Goal: Find specific page/section: Find specific page/section

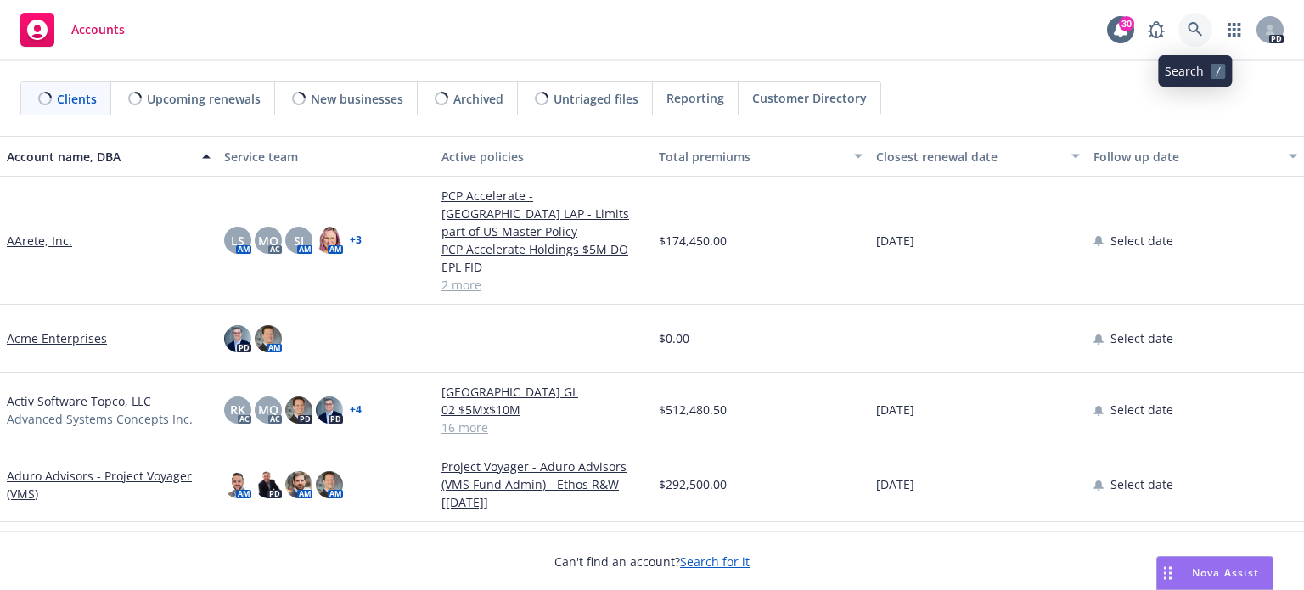
click at [1196, 26] on icon at bounding box center [1195, 29] width 14 height 14
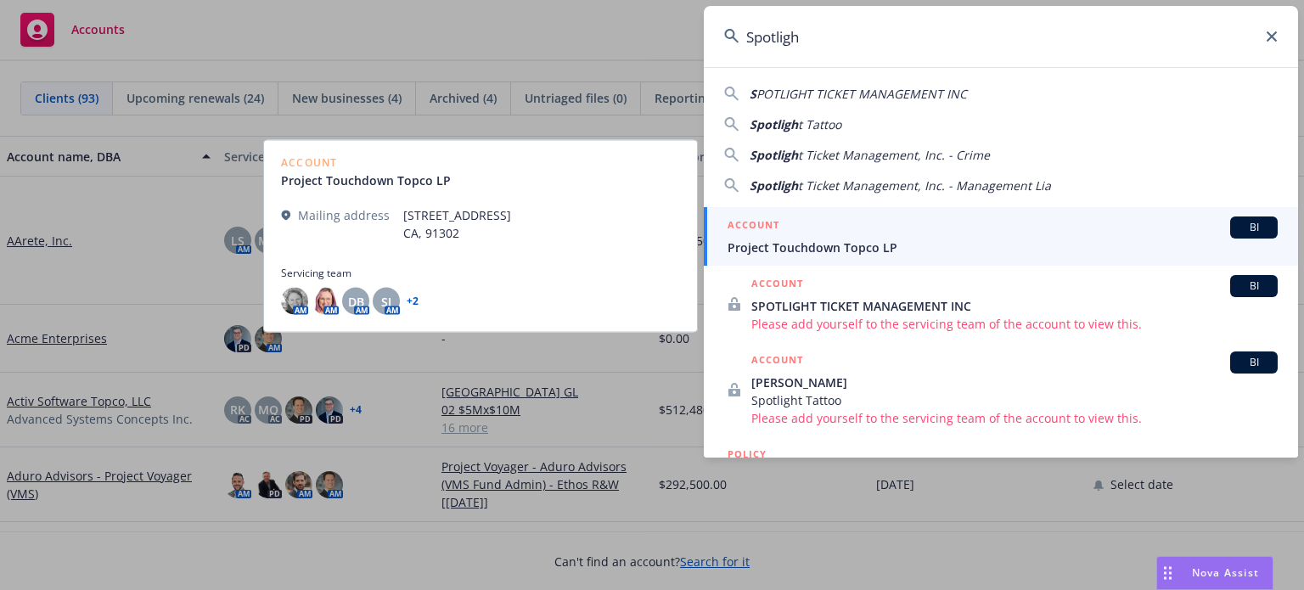
type input "Spotligh"
click at [864, 237] on div "ACCOUNT BI" at bounding box center [1003, 227] width 550 height 22
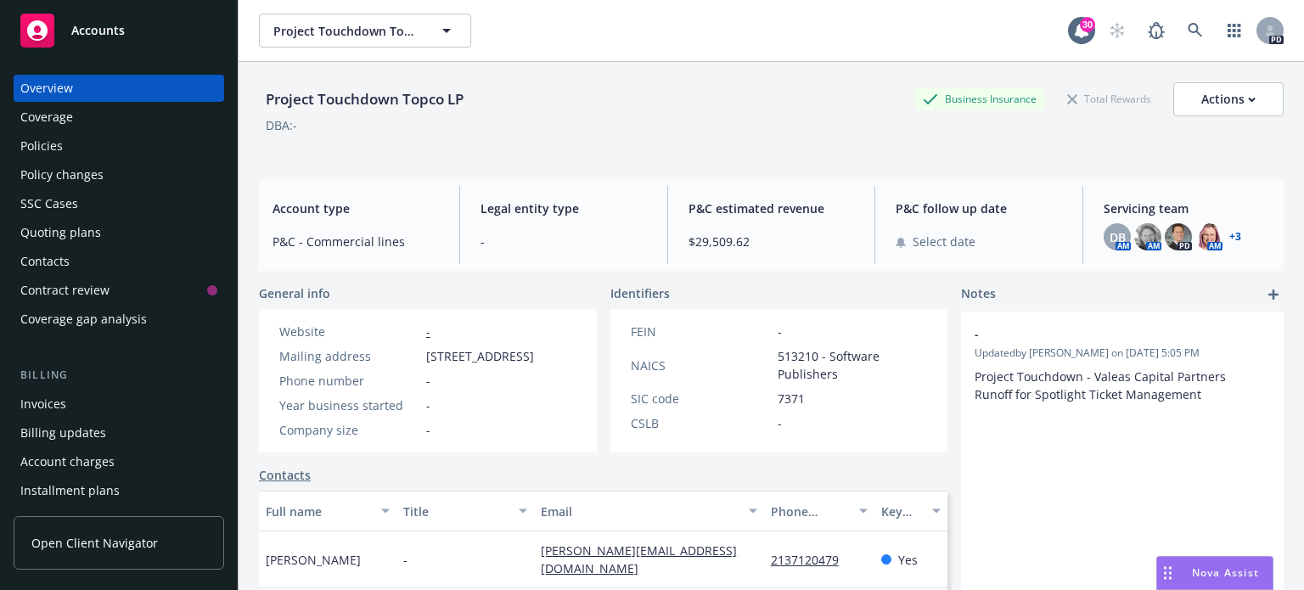
click at [1229, 232] on link "+ 3" at bounding box center [1235, 237] width 12 height 10
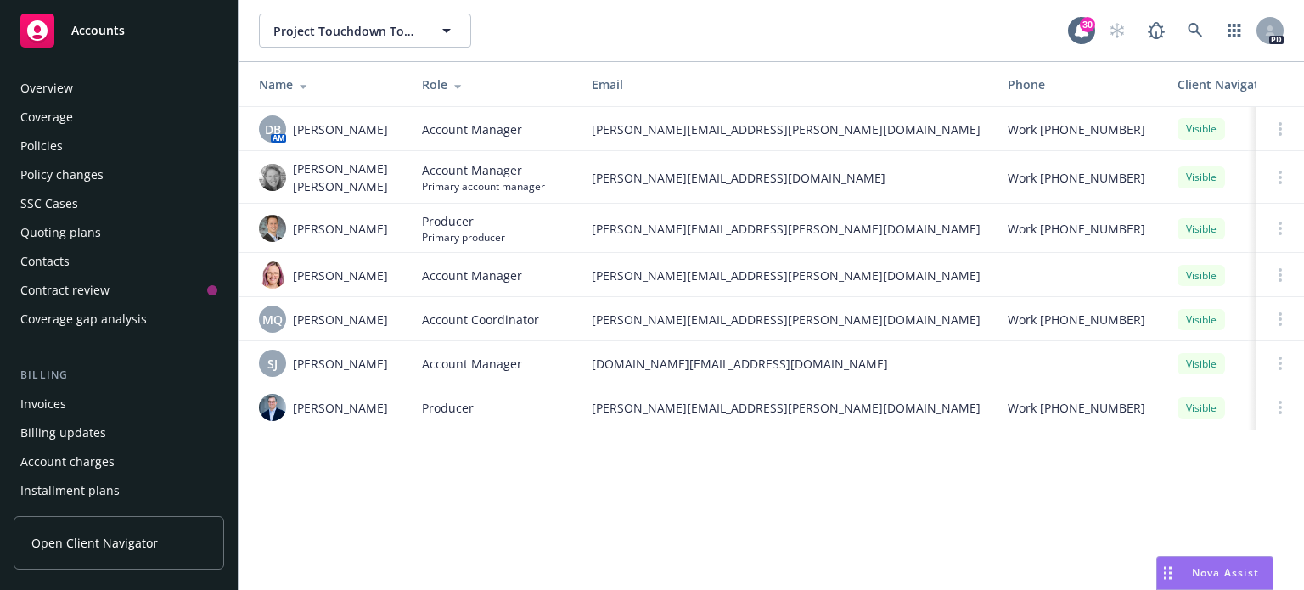
click at [51, 145] on div "Policies" at bounding box center [41, 145] width 42 height 27
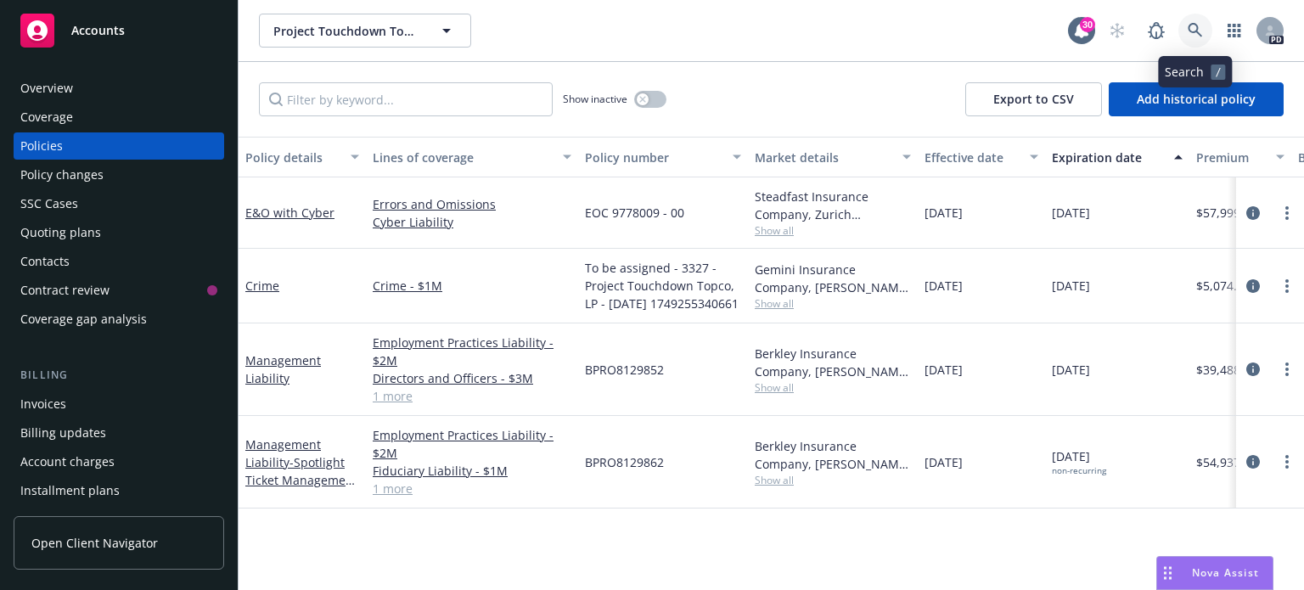
click at [1189, 27] on icon at bounding box center [1195, 30] width 15 height 15
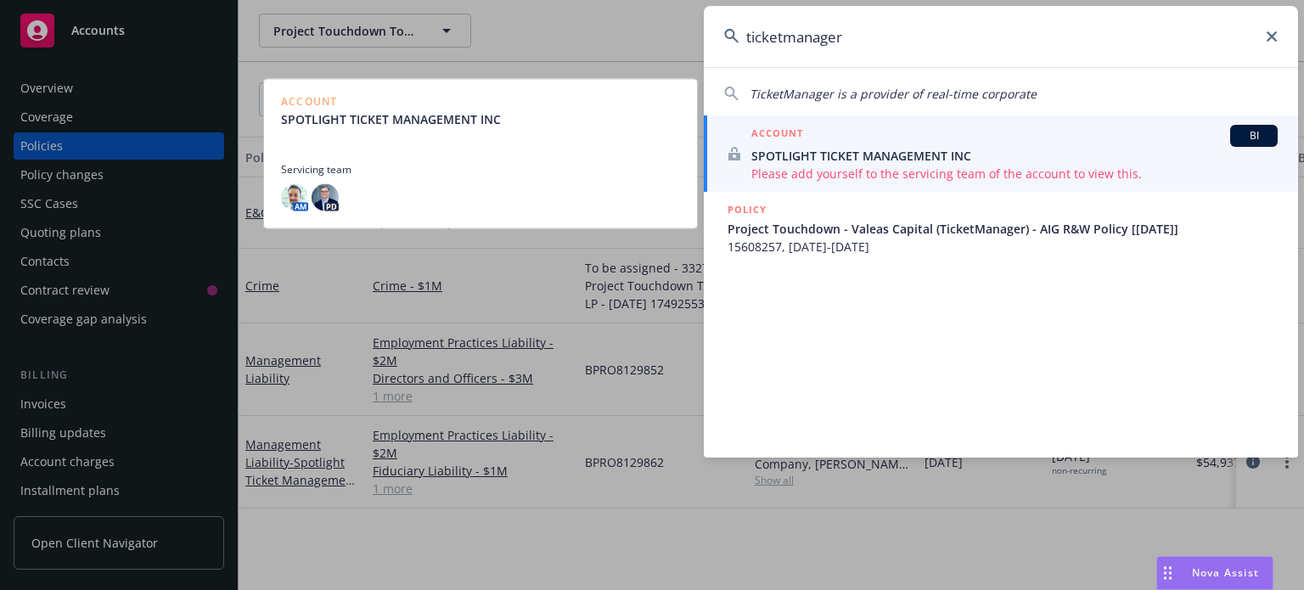
type input "ticketmanager"
click at [924, 125] on div "ACCOUNT BI" at bounding box center [1014, 136] width 526 height 22
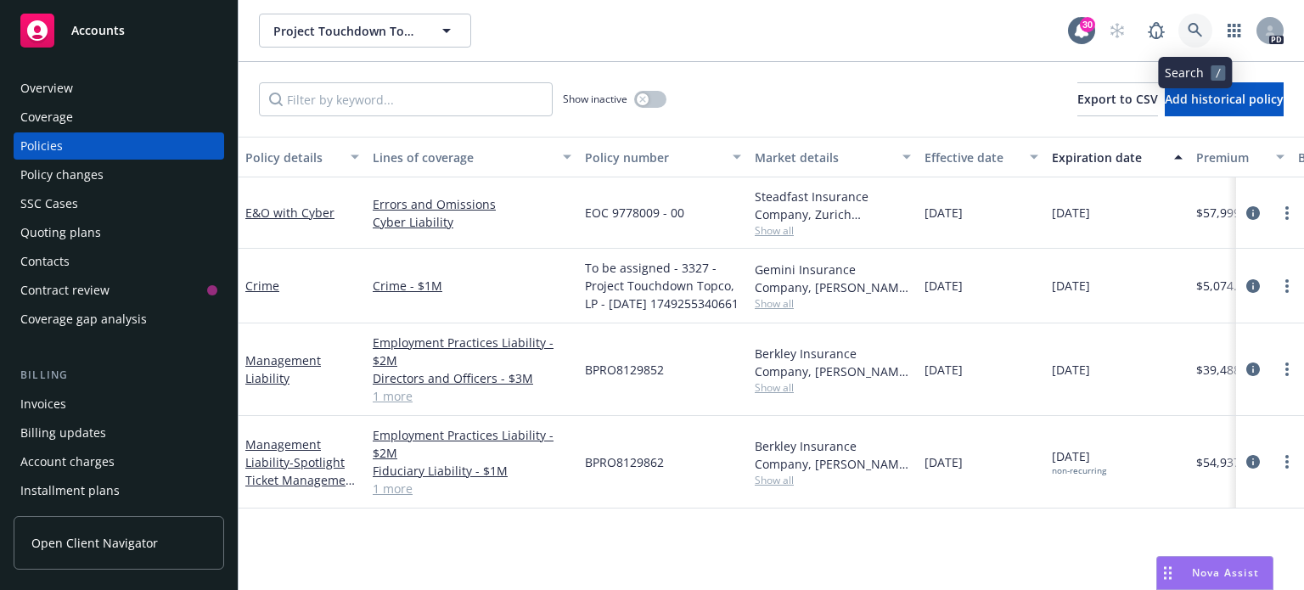
click at [1194, 30] on icon at bounding box center [1195, 30] width 15 height 15
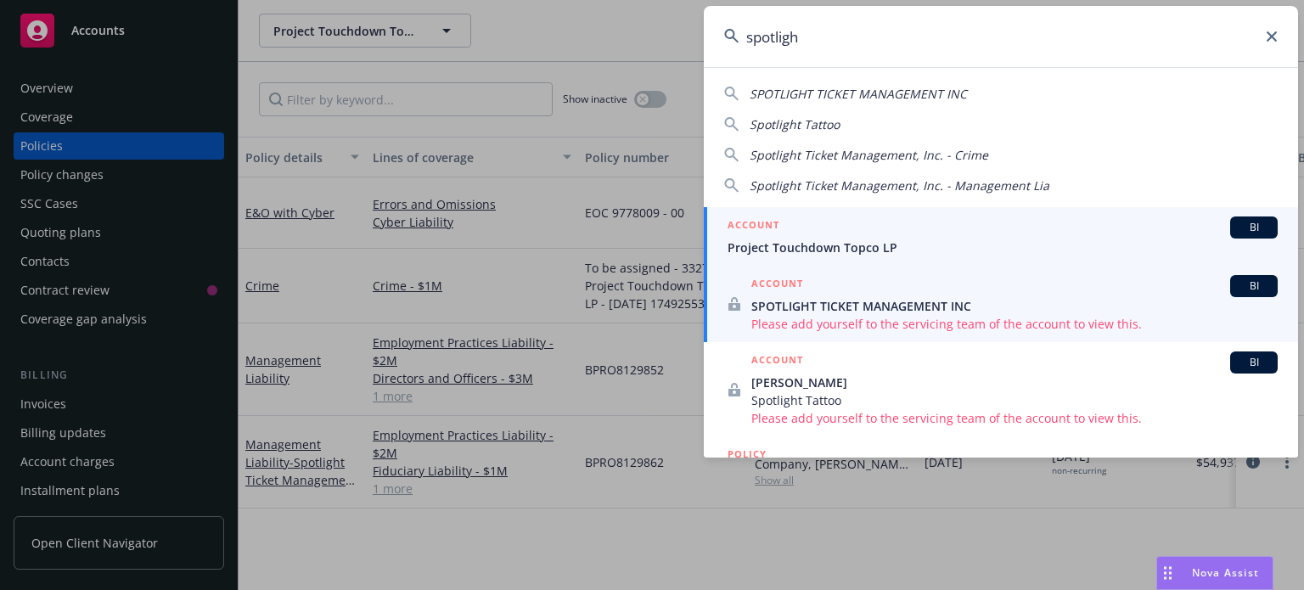
type input "spotligh"
click at [852, 298] on span "SPOTLIGHT TICKET MANAGEMENT INC" at bounding box center [1014, 306] width 526 height 18
